Goal: Task Accomplishment & Management: Manage account settings

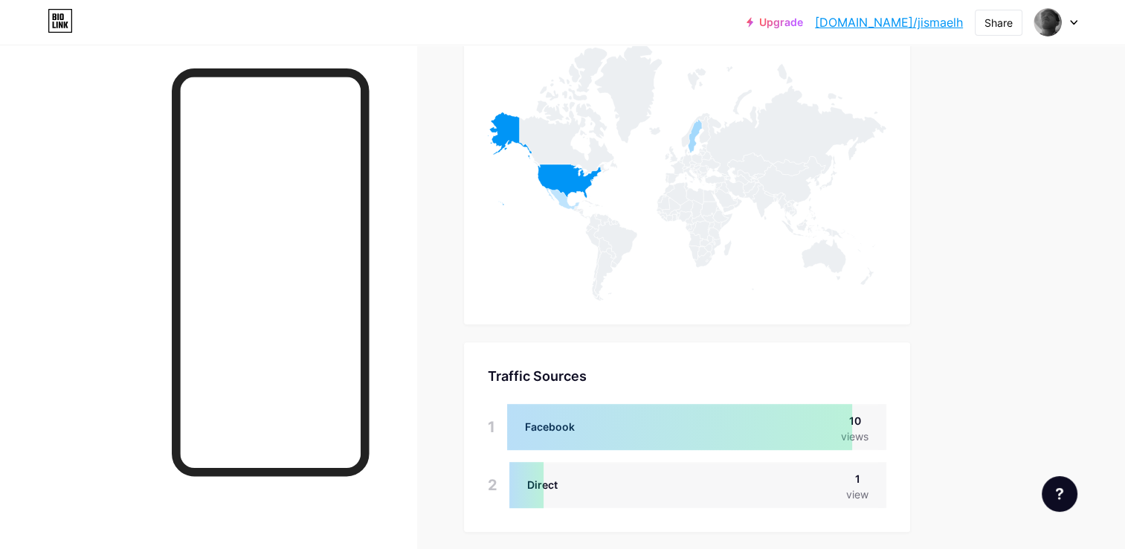
scroll to position [744, 0]
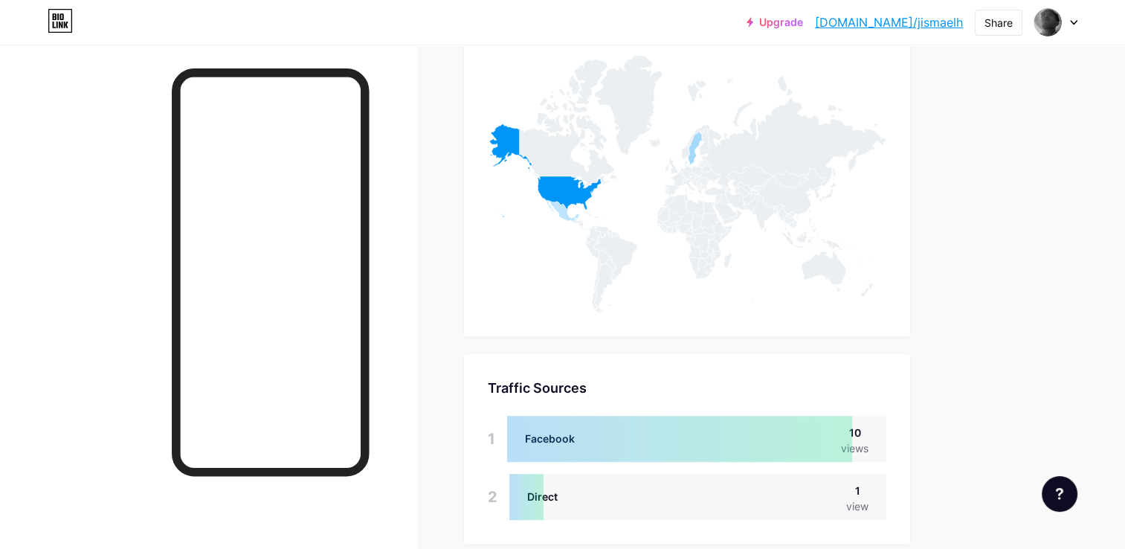
scroll to position [781, 0]
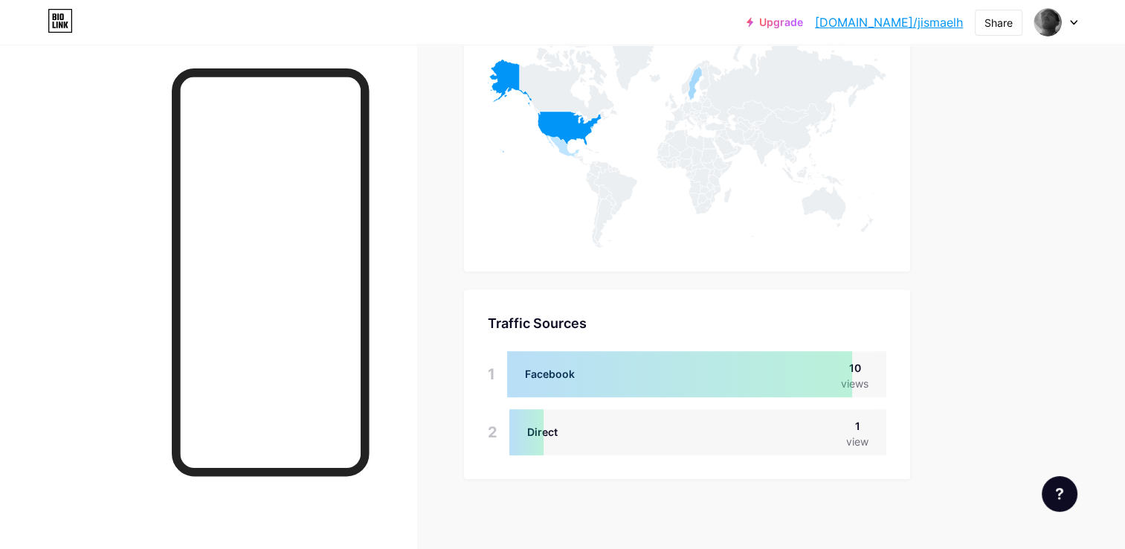
scroll to position [781, 0]
